Goal: Task Accomplishment & Management: Complete application form

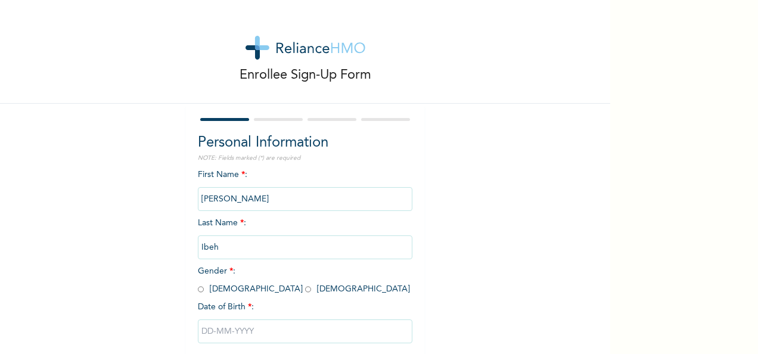
click at [655, 16] on div "Enrollee Sign-Up Form Personal Information NOTE: Fields marked (*) are required…" at bounding box center [379, 177] width 758 height 354
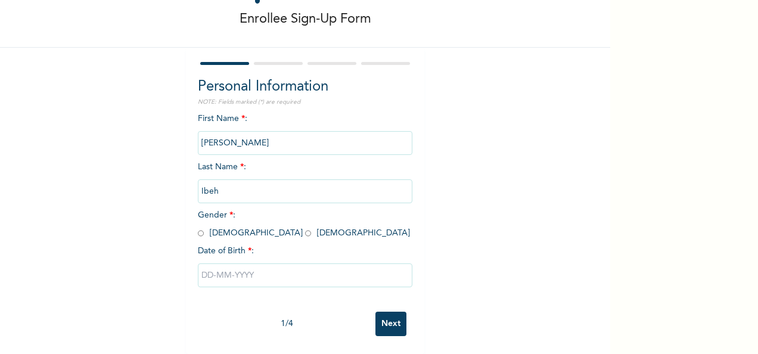
click at [198, 228] on input "radio" at bounding box center [201, 233] width 6 height 11
radio input "true"
click at [212, 273] on input "text" at bounding box center [305, 275] width 215 height 24
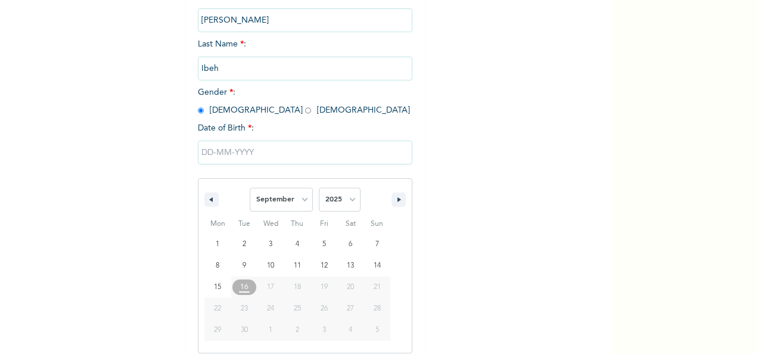
scroll to position [188, 0]
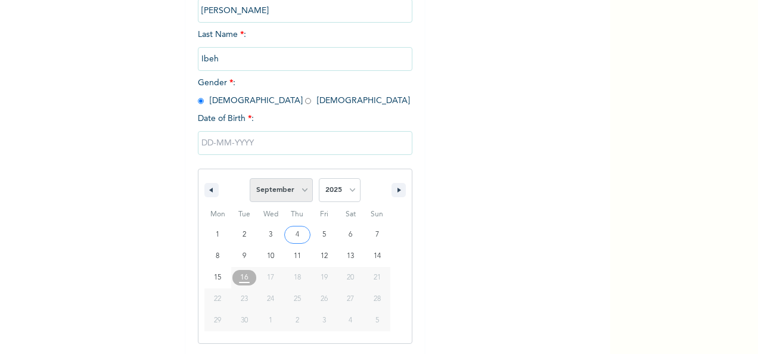
click at [290, 201] on select "January February March April May June July August September October November De…" at bounding box center [281, 190] width 63 height 24
select select "6"
click at [250, 179] on select "January February March April May June July August September October November De…" at bounding box center [281, 190] width 63 height 24
drag, startPoint x: 334, startPoint y: 204, endPoint x: 328, endPoint y: 194, distance: 12.1
click at [328, 194] on span "2025 2024 2023 2022 2021 2020 2019 2018 2017 2016 2015 2014 2013 2012 2011 2010…" at bounding box center [340, 190] width 42 height 36
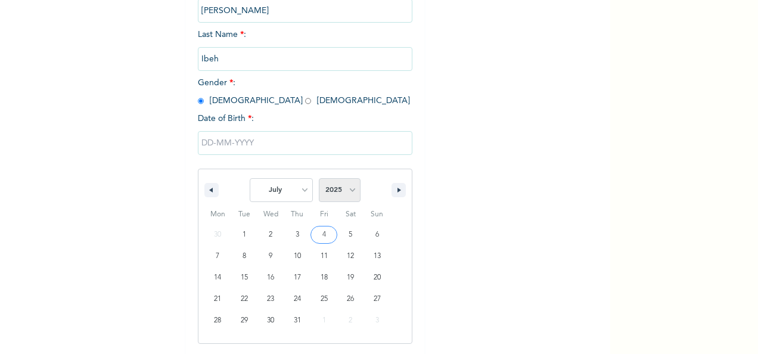
click at [328, 194] on select "2025 2024 2023 2022 2021 2020 2019 2018 2017 2016 2015 2014 2013 2012 2011 2010…" at bounding box center [340, 190] width 42 height 24
select select "1994"
click at [319, 179] on select "2025 2024 2023 2022 2021 2020 2019 2018 2017 2016 2015 2014 2013 2012 2011 2010…" at bounding box center [340, 190] width 42 height 24
type input "[DATE]"
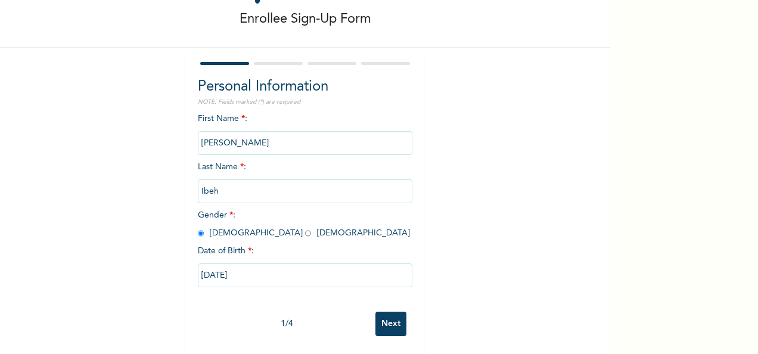
click at [393, 317] on input "Next" at bounding box center [391, 324] width 31 height 24
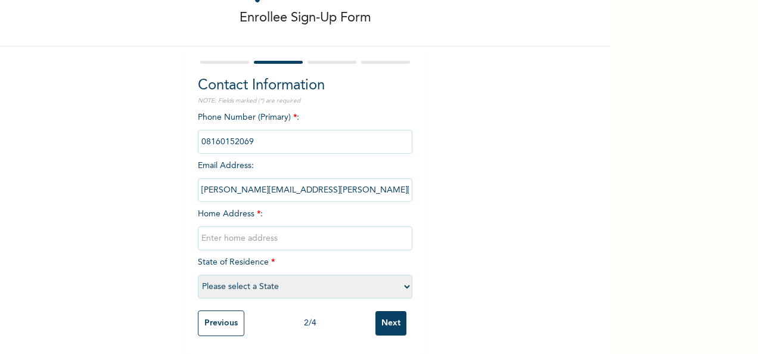
click at [243, 227] on input "text" at bounding box center [305, 239] width 215 height 24
type input "[STREET_ADDRESS][PERSON_NAME]"
click at [237, 275] on select "Please select a State [PERSON_NAME] (FCT) [PERSON_NAME] Ibom [GEOGRAPHIC_DATA] …" at bounding box center [305, 287] width 215 height 24
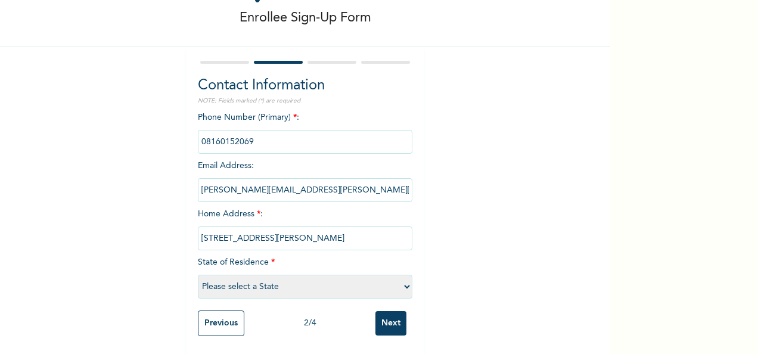
select select "25"
click at [198, 275] on select "Please select a State [PERSON_NAME] (FCT) [PERSON_NAME] Ibom [GEOGRAPHIC_DATA] …" at bounding box center [305, 287] width 215 height 24
click at [384, 323] on input "Next" at bounding box center [391, 323] width 31 height 24
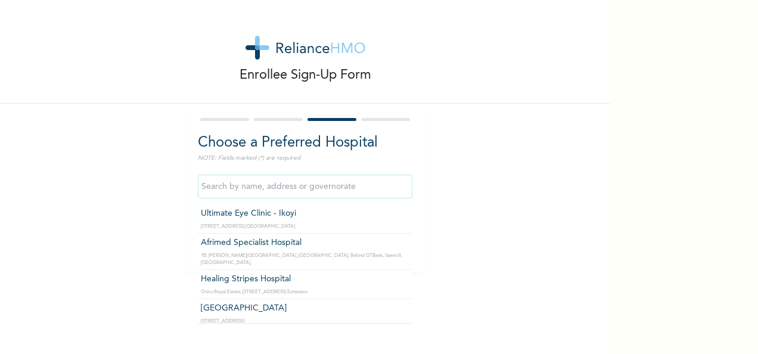
click at [277, 181] on input "text" at bounding box center [305, 187] width 215 height 24
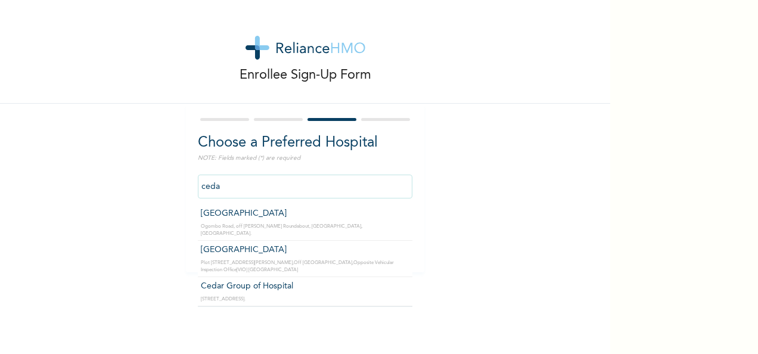
type input "[GEOGRAPHIC_DATA]"
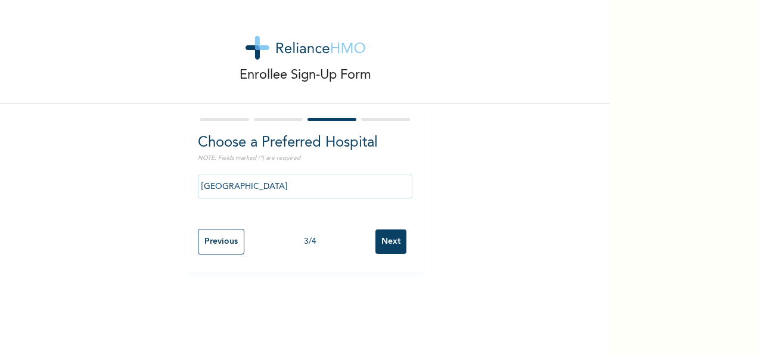
click at [384, 240] on input "Next" at bounding box center [391, 241] width 31 height 24
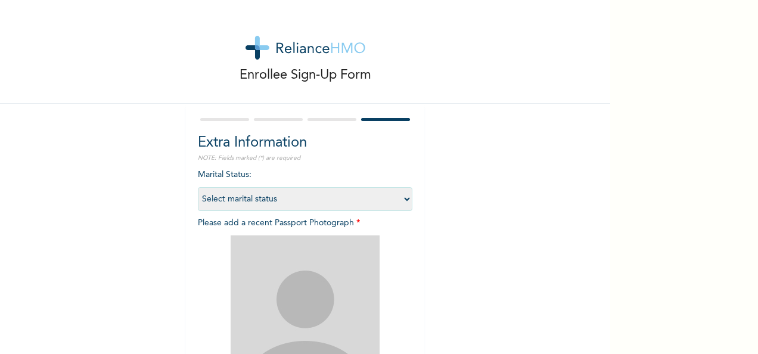
click at [309, 199] on select "Select marital status [DEMOGRAPHIC_DATA] Married [DEMOGRAPHIC_DATA] Widow/[DEMO…" at bounding box center [305, 199] width 215 height 24
select select "1"
click at [198, 187] on select "Select marital status [DEMOGRAPHIC_DATA] Married [DEMOGRAPHIC_DATA] Widow/[DEMO…" at bounding box center [305, 199] width 215 height 24
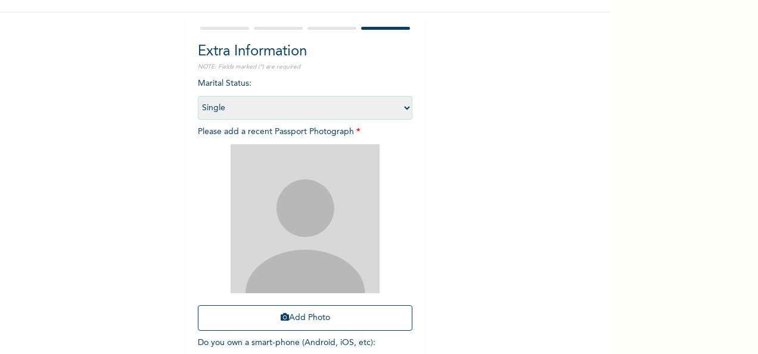
scroll to position [92, 0]
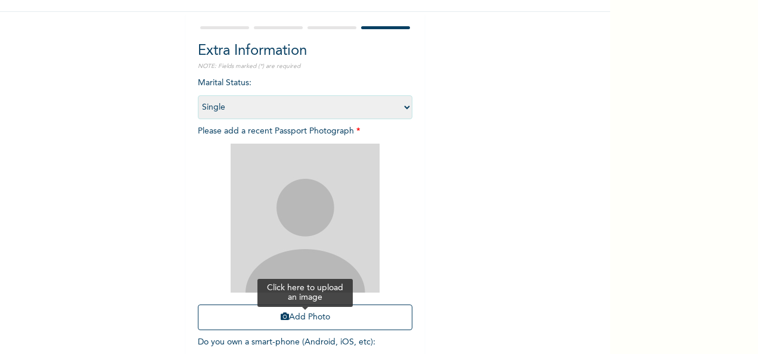
click at [286, 320] on button "Add Photo" at bounding box center [305, 318] width 215 height 26
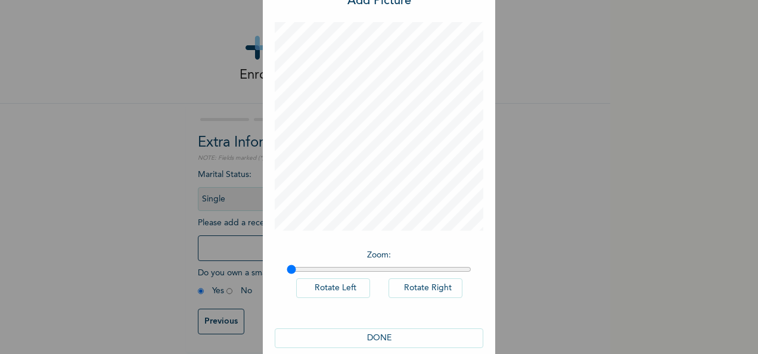
scroll to position [61, 0]
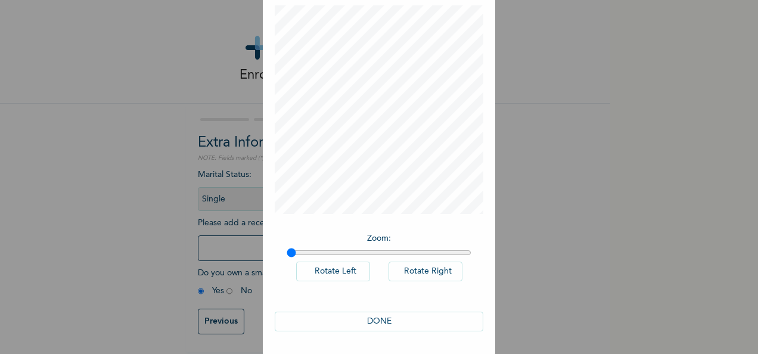
click at [392, 320] on button "DONE" at bounding box center [379, 322] width 209 height 20
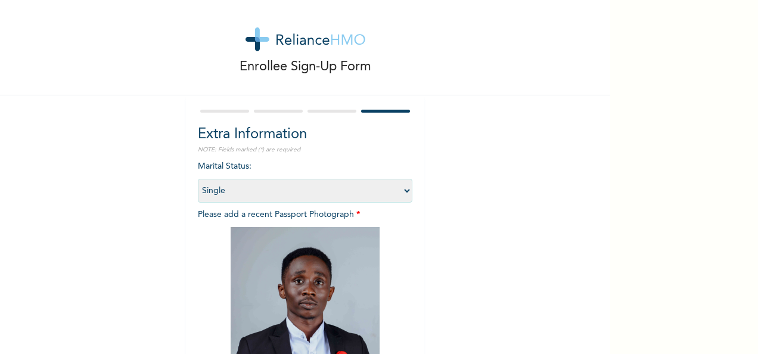
scroll to position [169, 0]
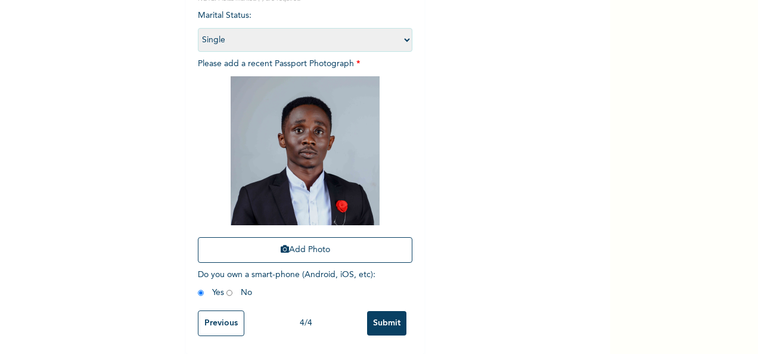
click at [385, 312] on input "Submit" at bounding box center [386, 323] width 39 height 24
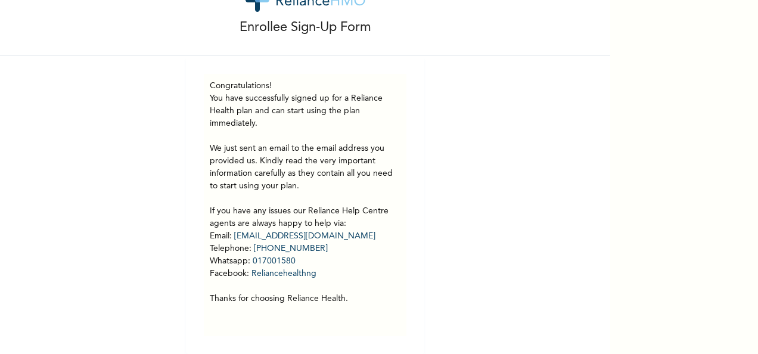
scroll to position [54, 0]
